Goal: Check status: Check status

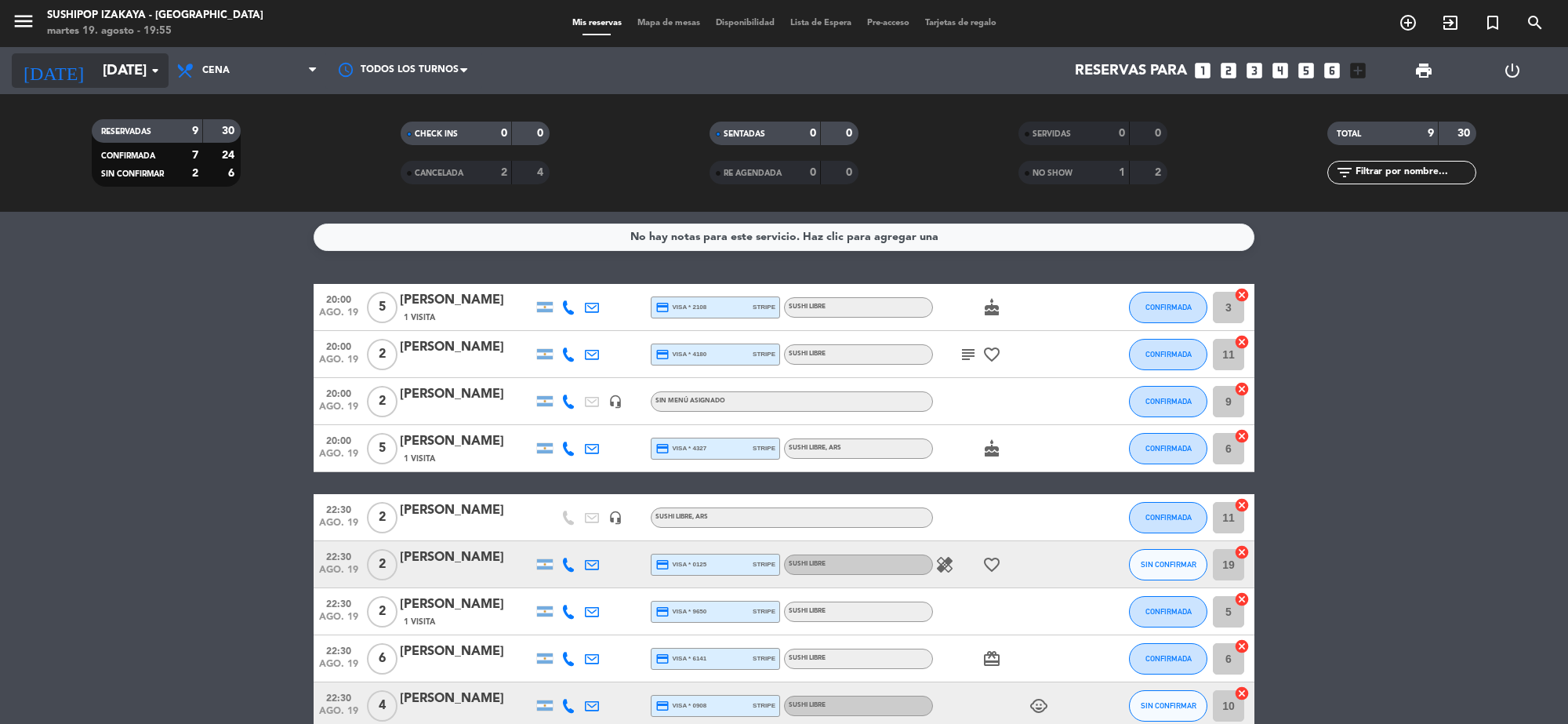
click at [124, 55] on input "[DATE]" at bounding box center [187, 70] width 185 height 33
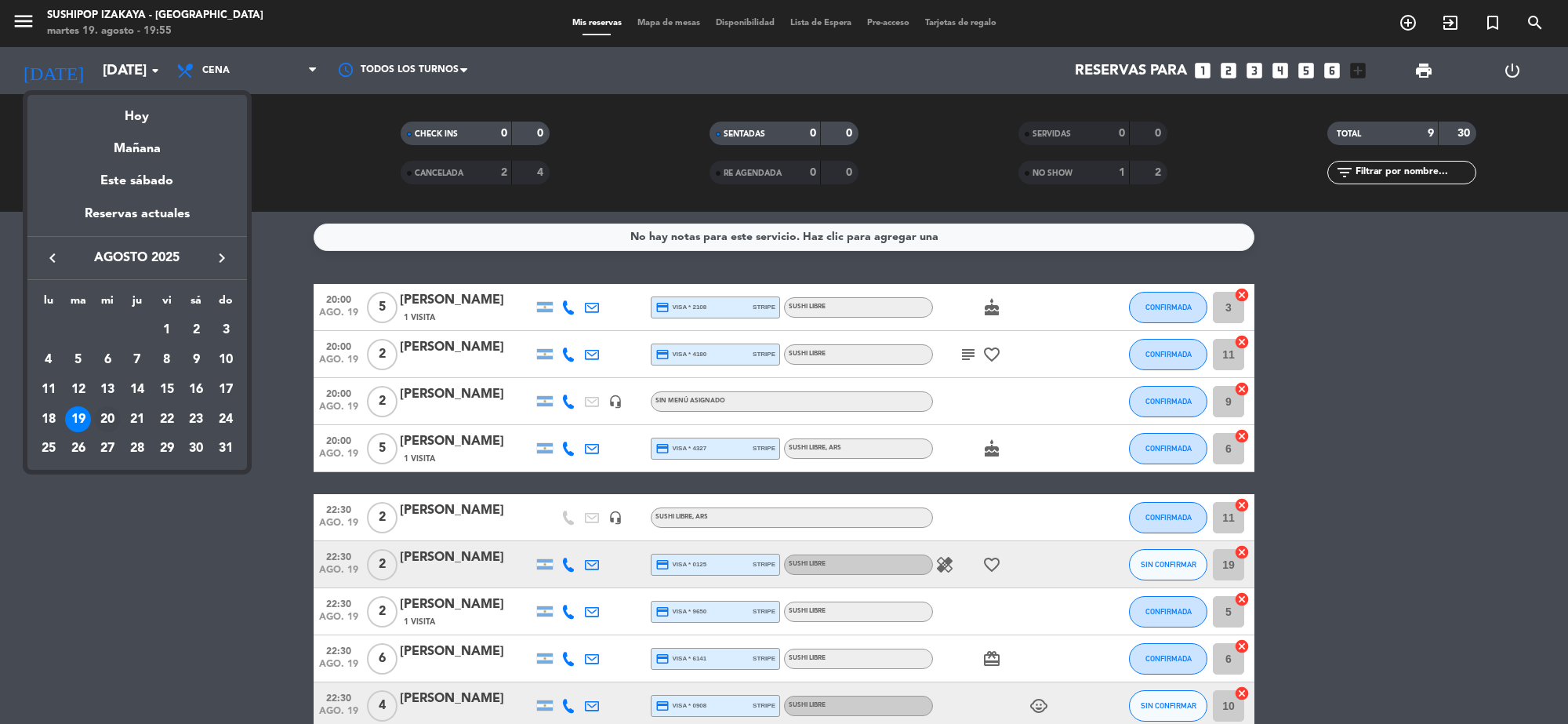
click at [99, 409] on div "20" at bounding box center [106, 419] width 26 height 26
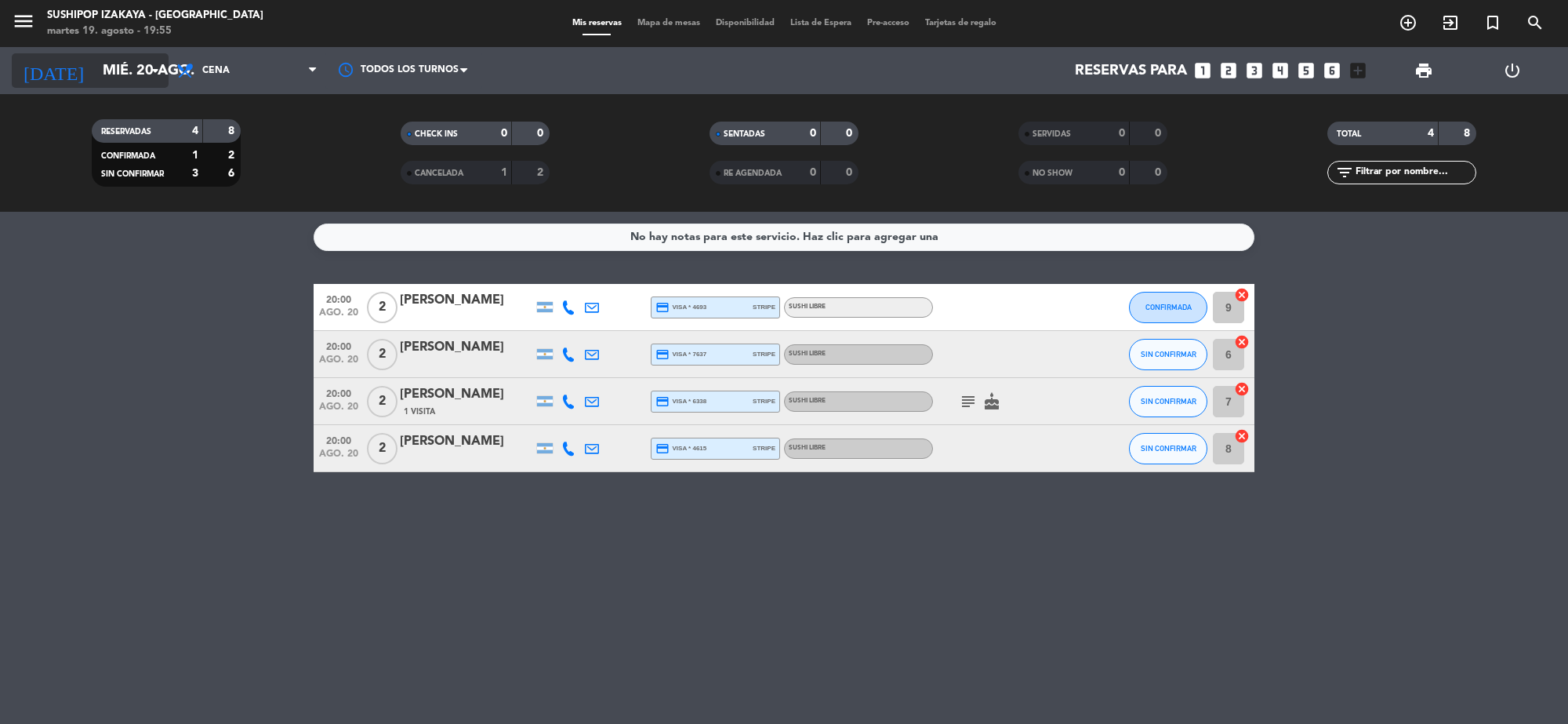
click at [110, 85] on input "mié. 20 ago." at bounding box center [187, 70] width 185 height 33
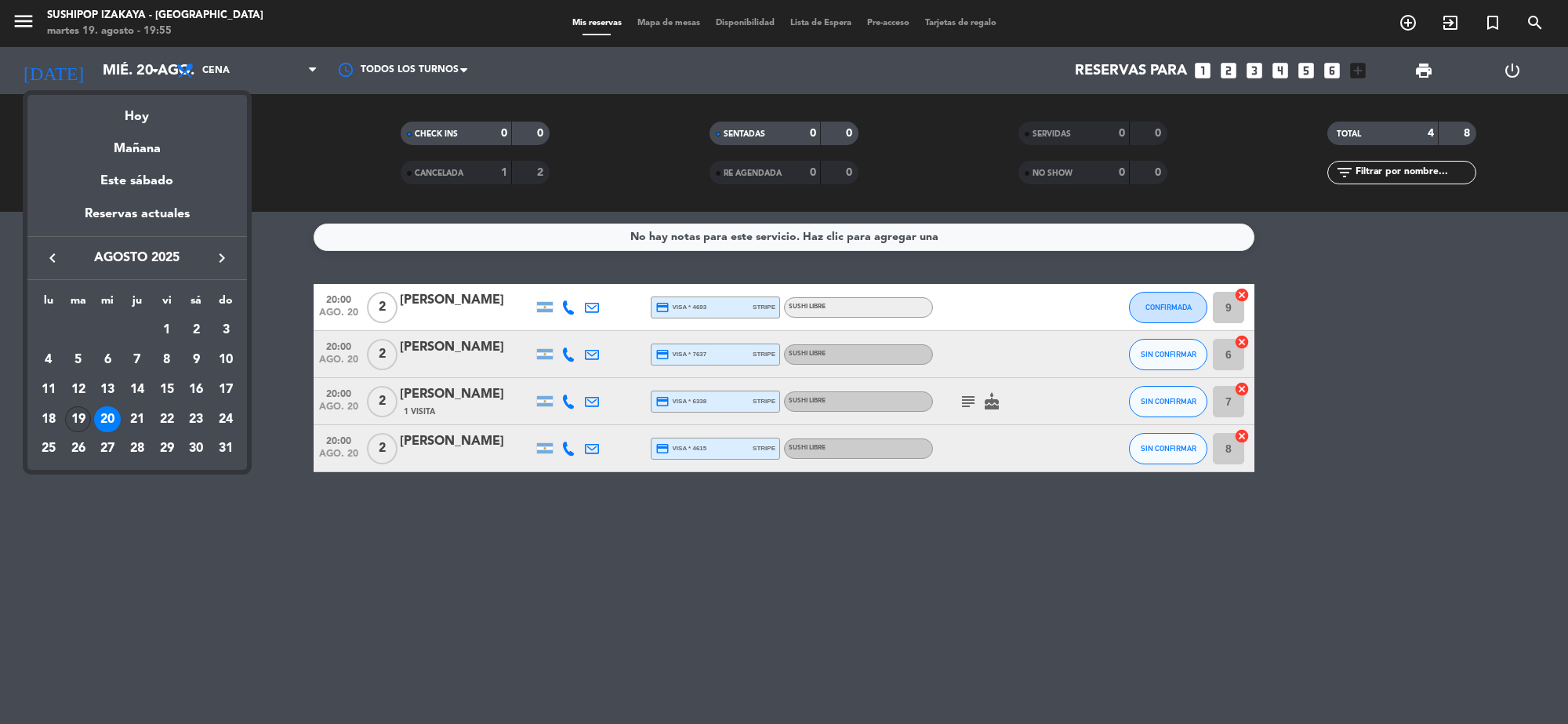
click at [78, 410] on div "19" at bounding box center [78, 419] width 26 height 26
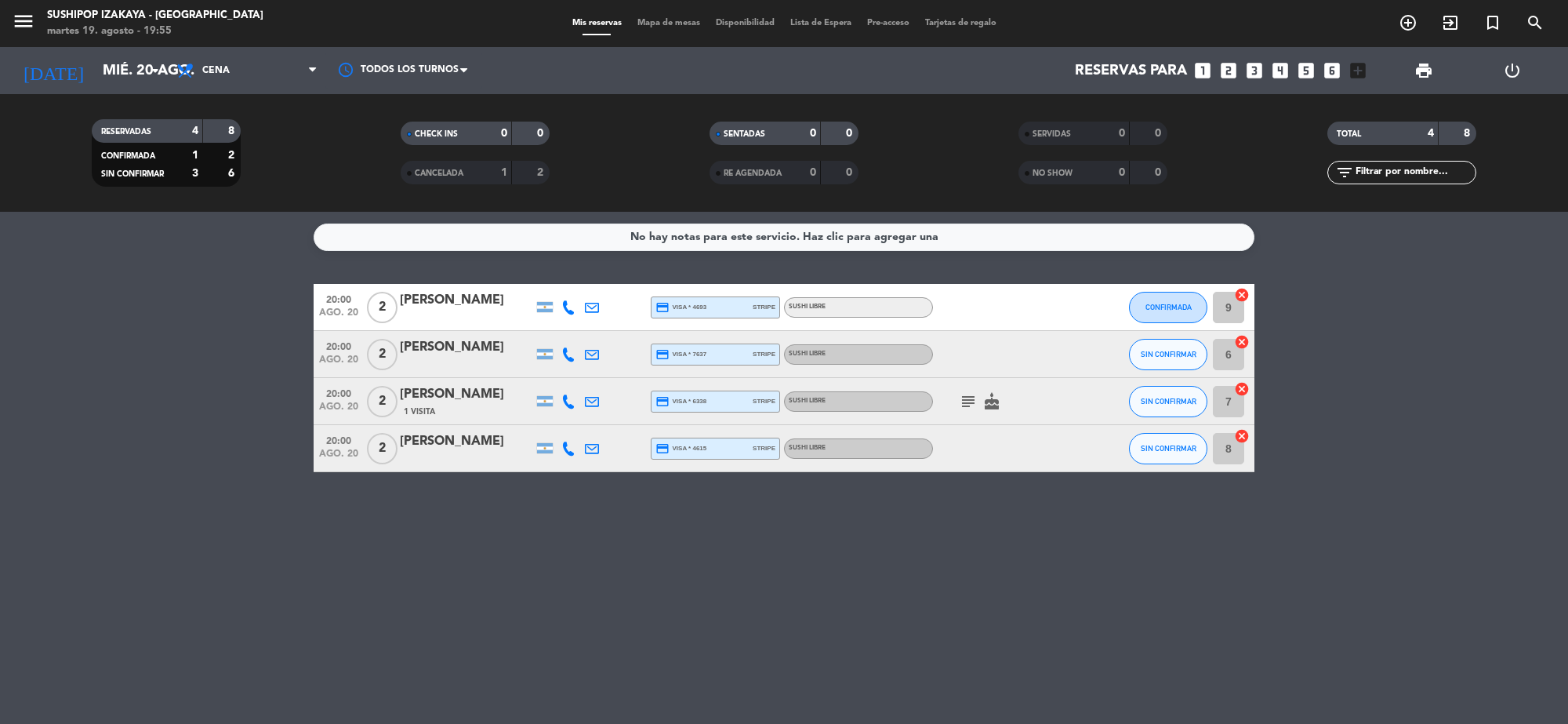
type input "[DATE]"
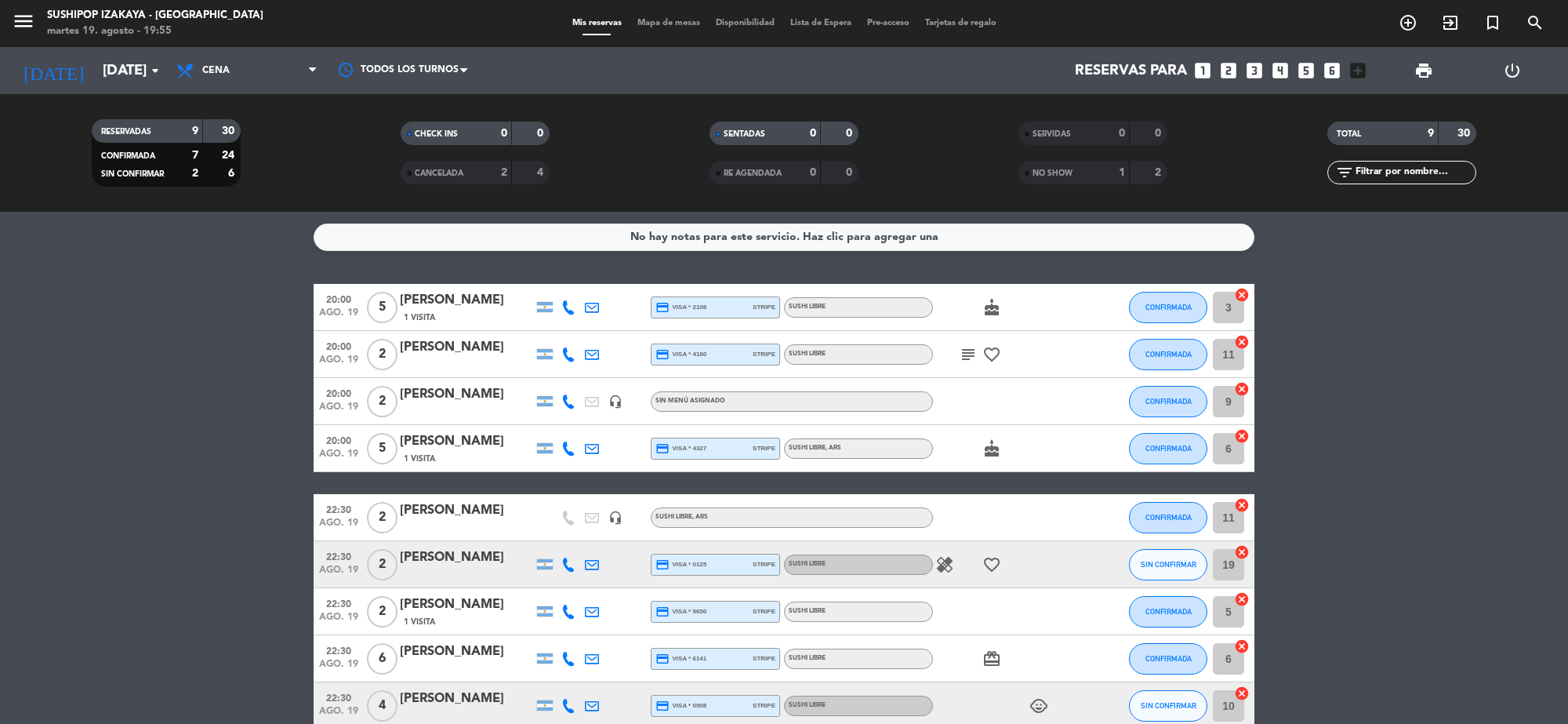
click at [142, 467] on bookings-row "20:00 [DATE] 5 [PERSON_NAME] 1 Visita credit_card visa * 2108 stripe SUSHI LIBR…" at bounding box center [784, 506] width 1568 height 446
click at [962, 351] on icon "subject" at bounding box center [967, 354] width 19 height 19
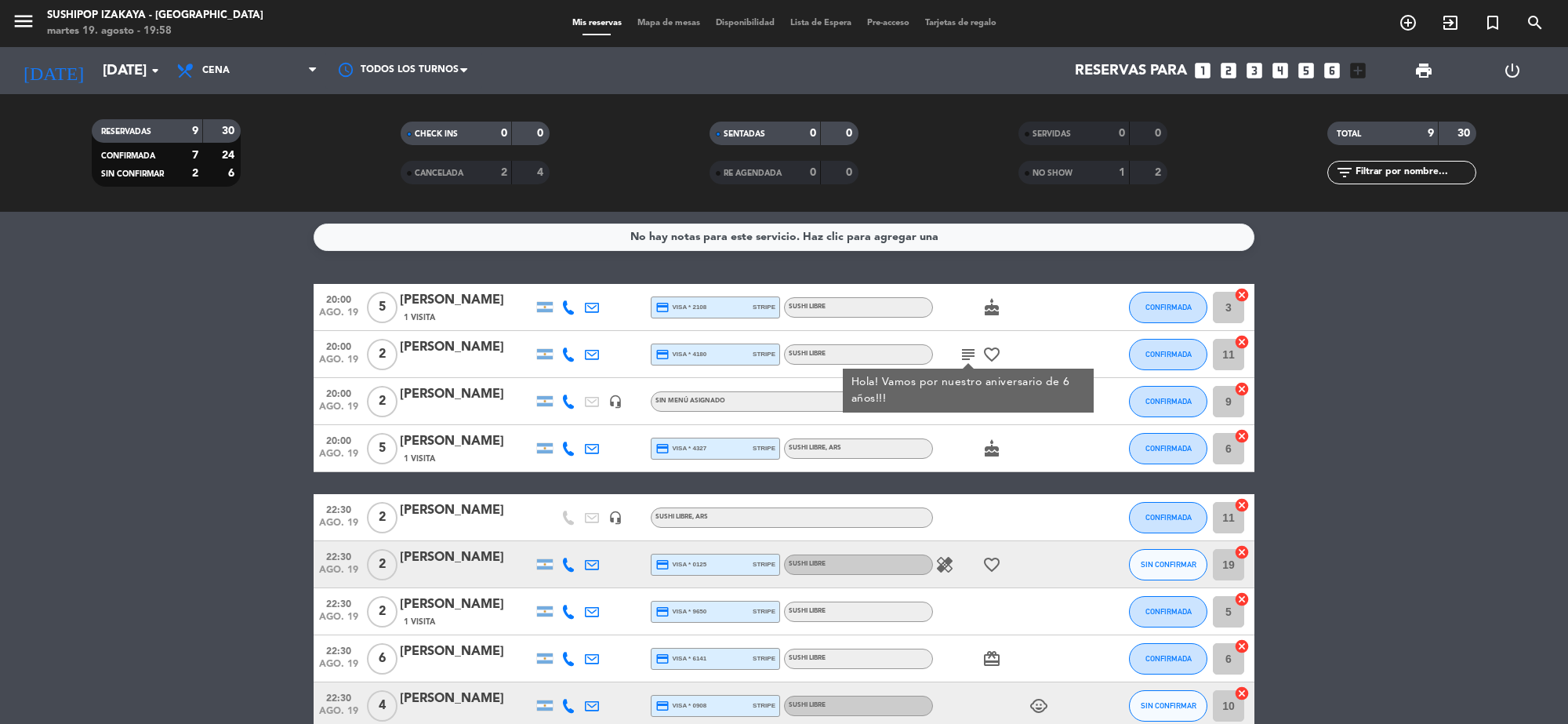
click at [78, 406] on bookings-row "20:00 [DATE] 5 [PERSON_NAME] 1 Visita credit_card visa * 2108 stripe SUSHI LIBR…" at bounding box center [784, 506] width 1568 height 446
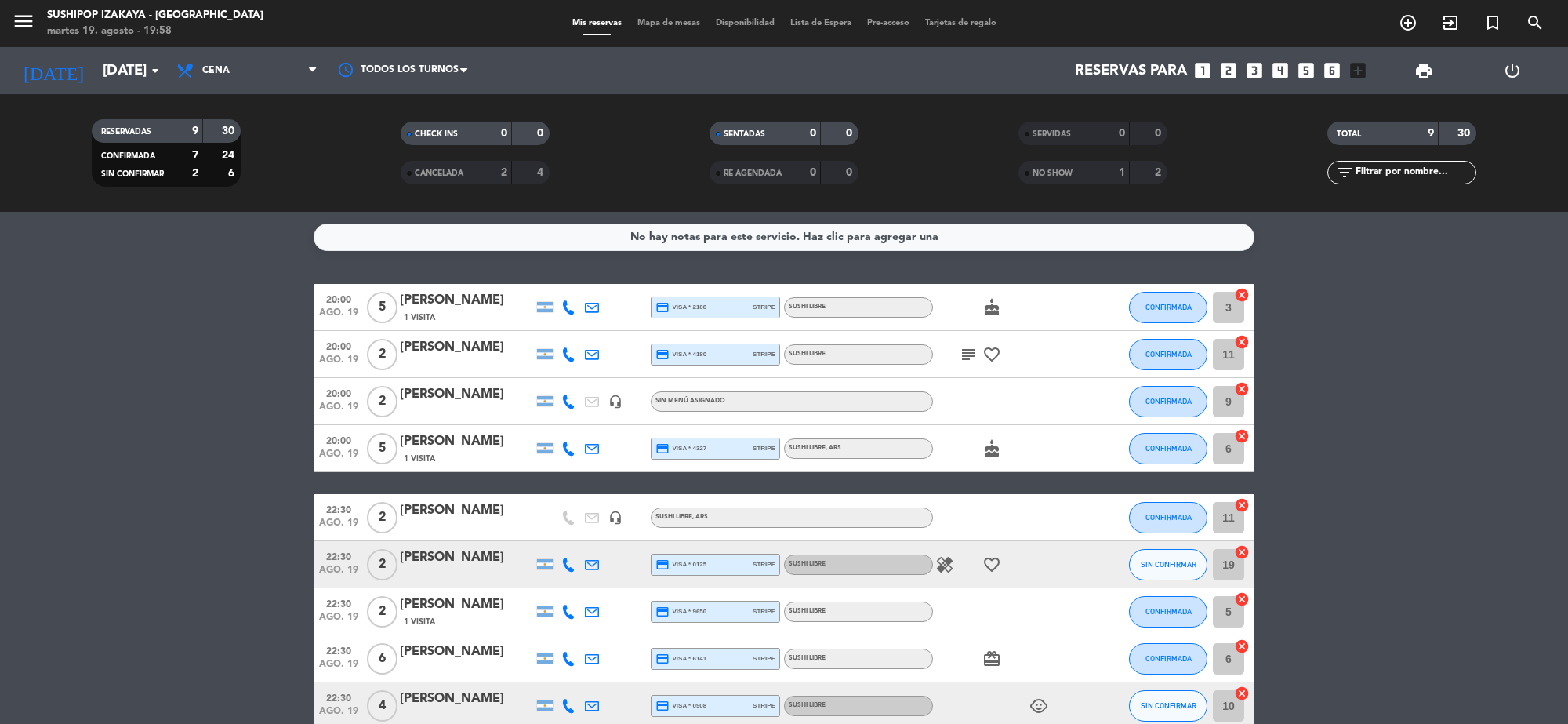
click at [989, 443] on icon "cake" at bounding box center [991, 448] width 19 height 19
drag, startPoint x: 166, startPoint y: 466, endPoint x: 181, endPoint y: 449, distance: 22.7
click at [169, 464] on bookings-row "20:00 [DATE] 5 [PERSON_NAME] 1 Visita credit_card visa * 2108 stripe SUSHI LIBR…" at bounding box center [784, 506] width 1568 height 446
click at [974, 355] on icon "subject" at bounding box center [967, 354] width 19 height 19
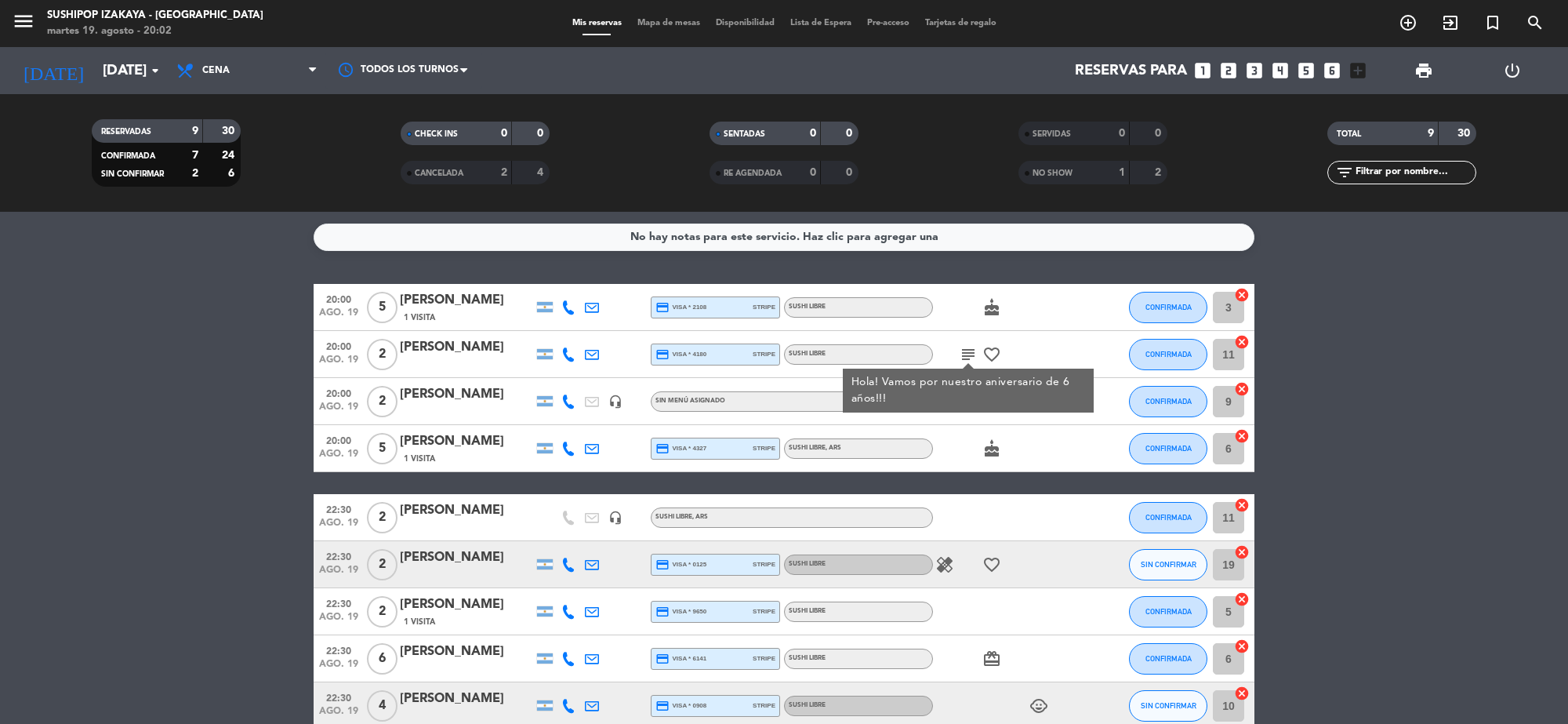
click at [209, 490] on bookings-row "20:00 [DATE] 5 [PERSON_NAME] 1 Visita credit_card visa * 2108 stripe SUSHI LIBR…" at bounding box center [784, 506] width 1568 height 446
